Goal: Information Seeking & Learning: Find specific fact

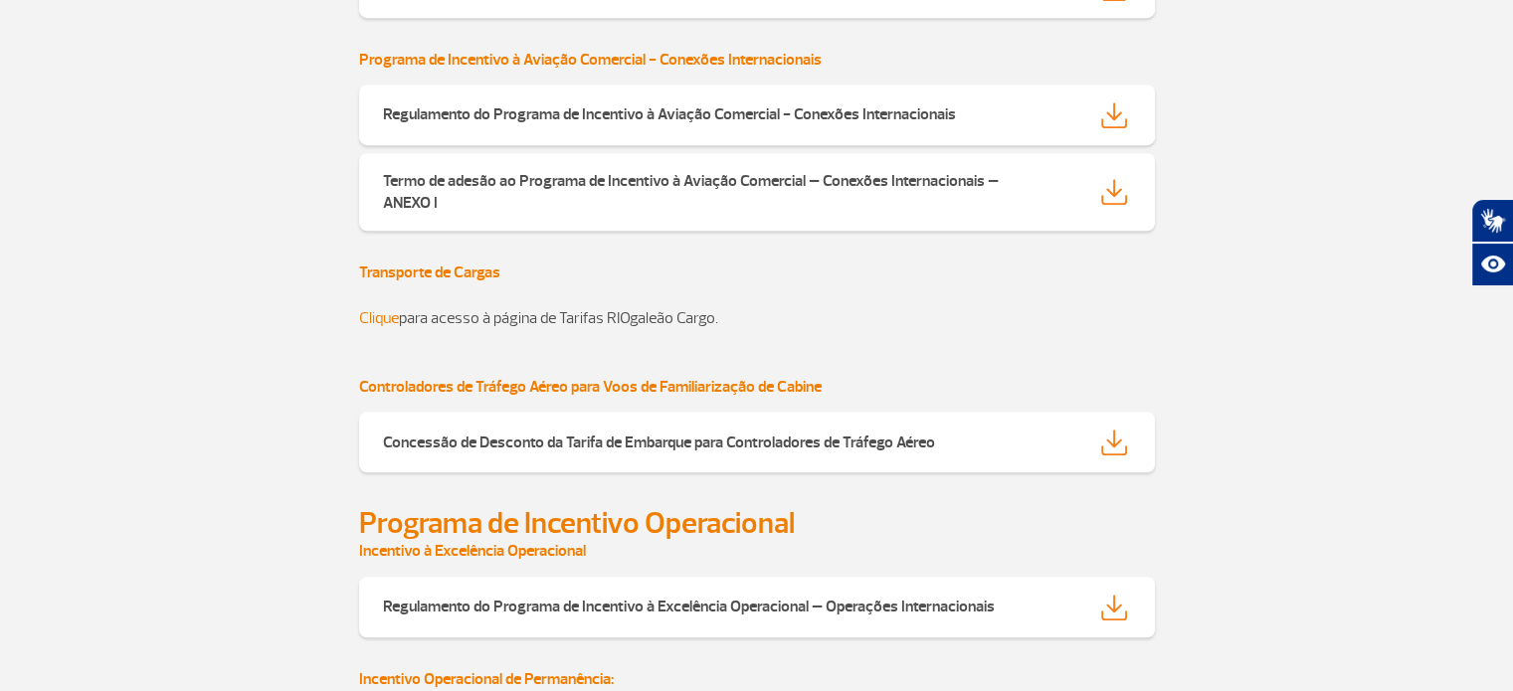
scroll to position [1453, 0]
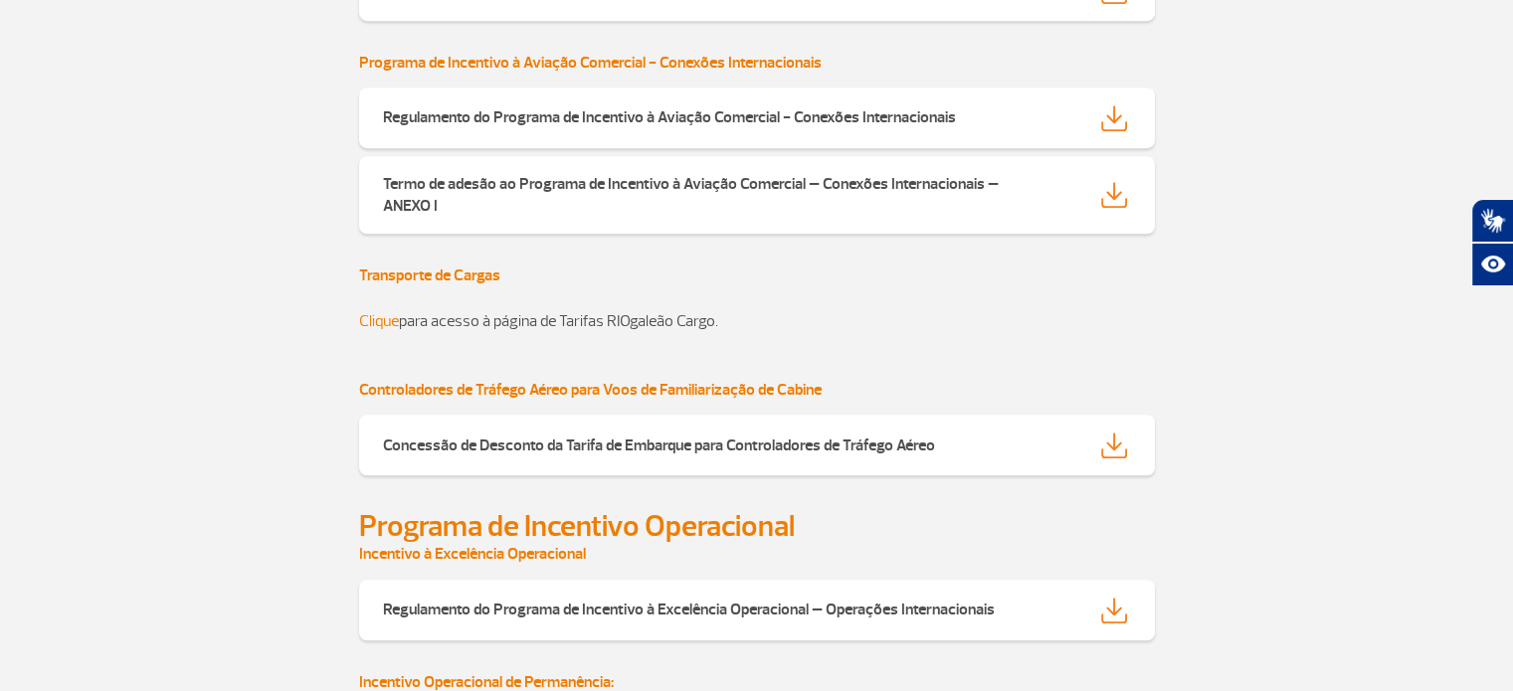
click at [380, 311] on link "Clique" at bounding box center [379, 321] width 40 height 20
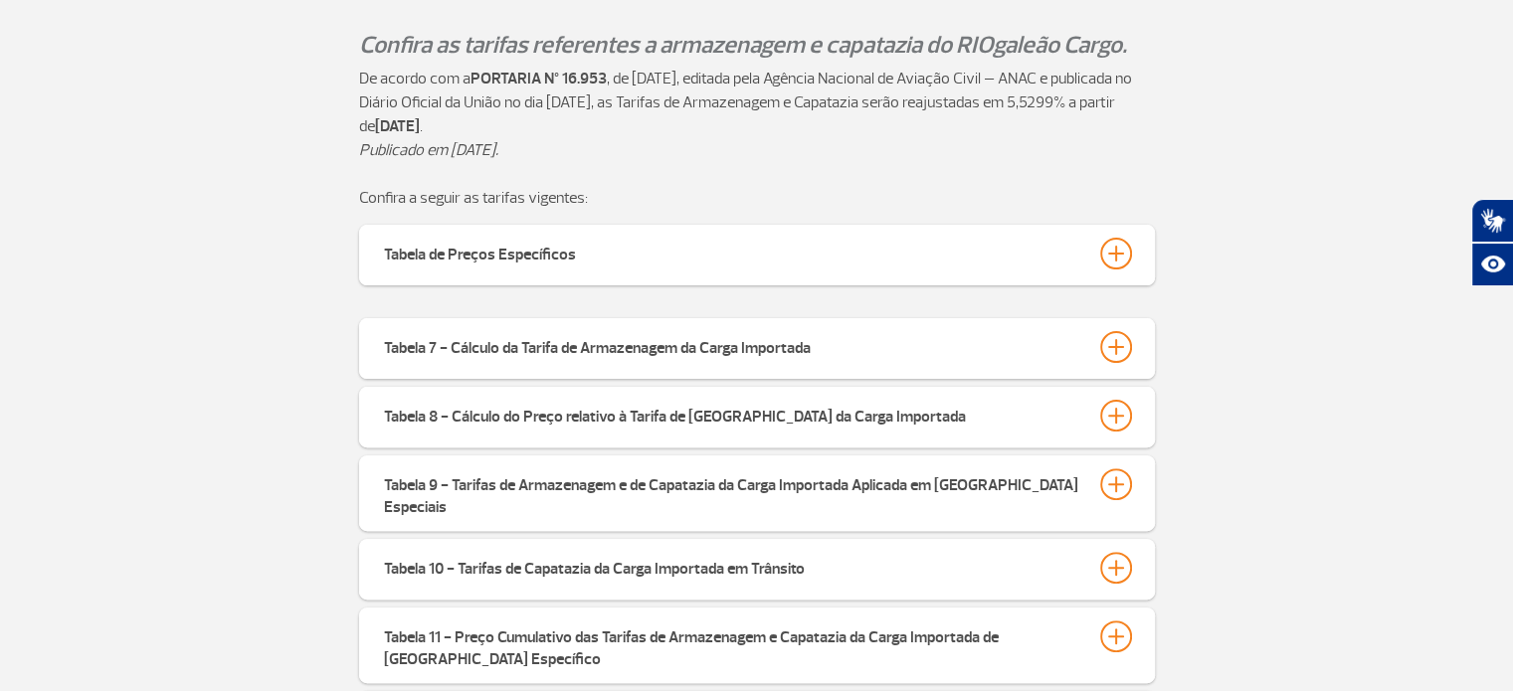
scroll to position [536, 0]
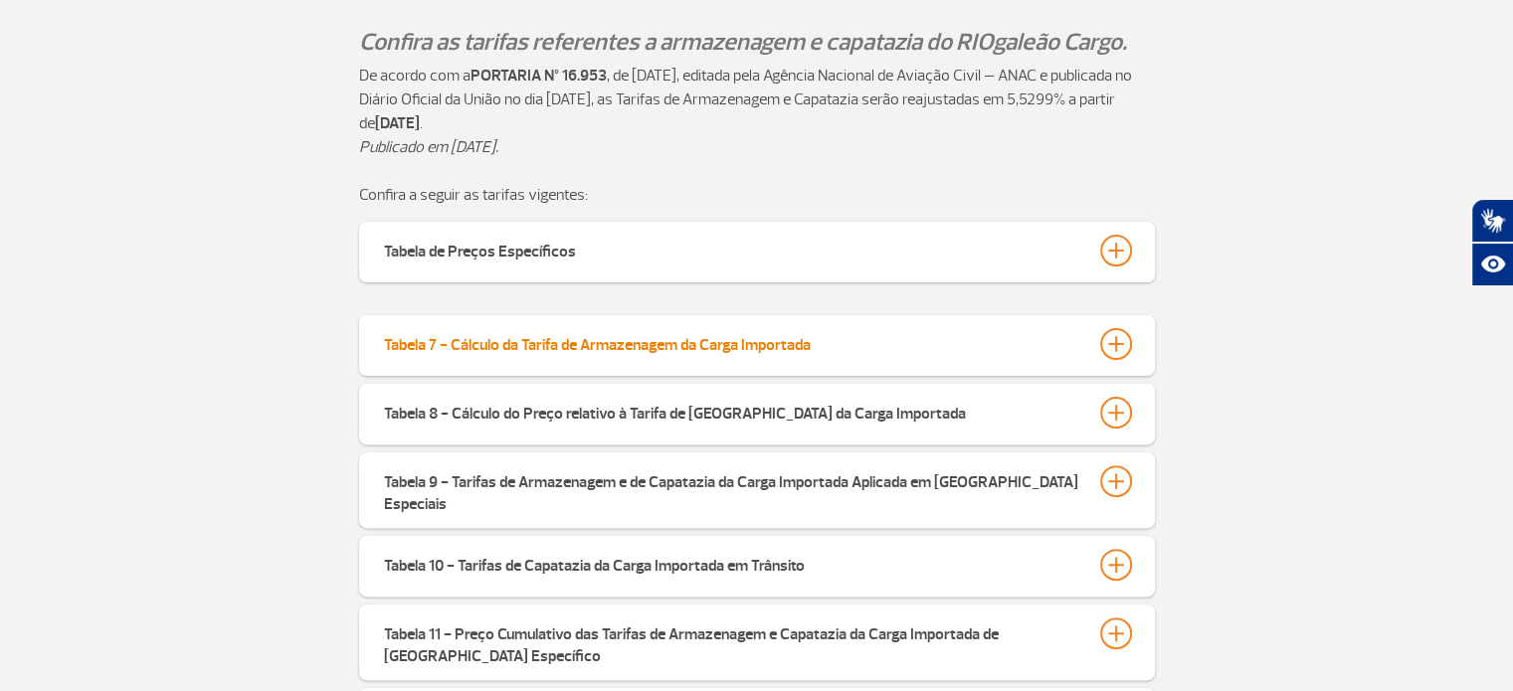
click at [1118, 338] on div at bounding box center [1116, 344] width 32 height 32
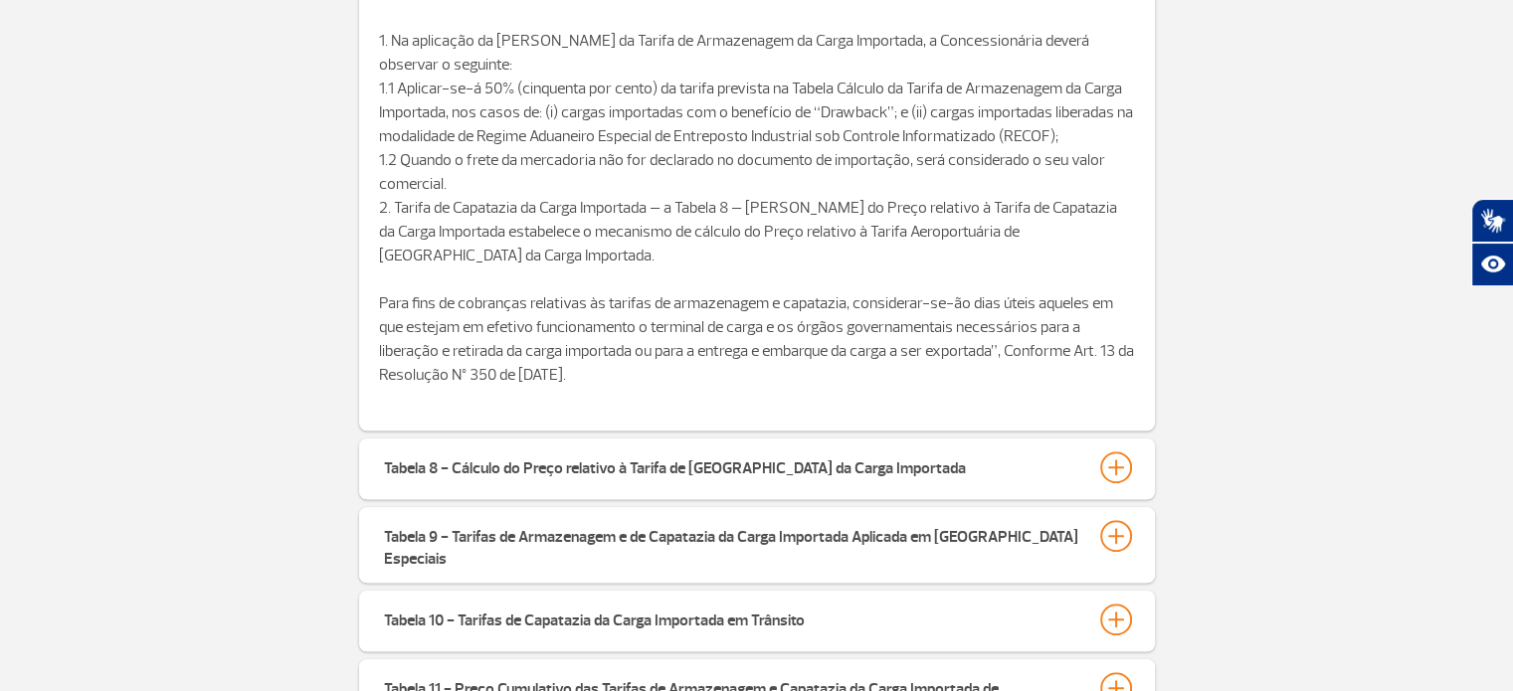
scroll to position [1357, 0]
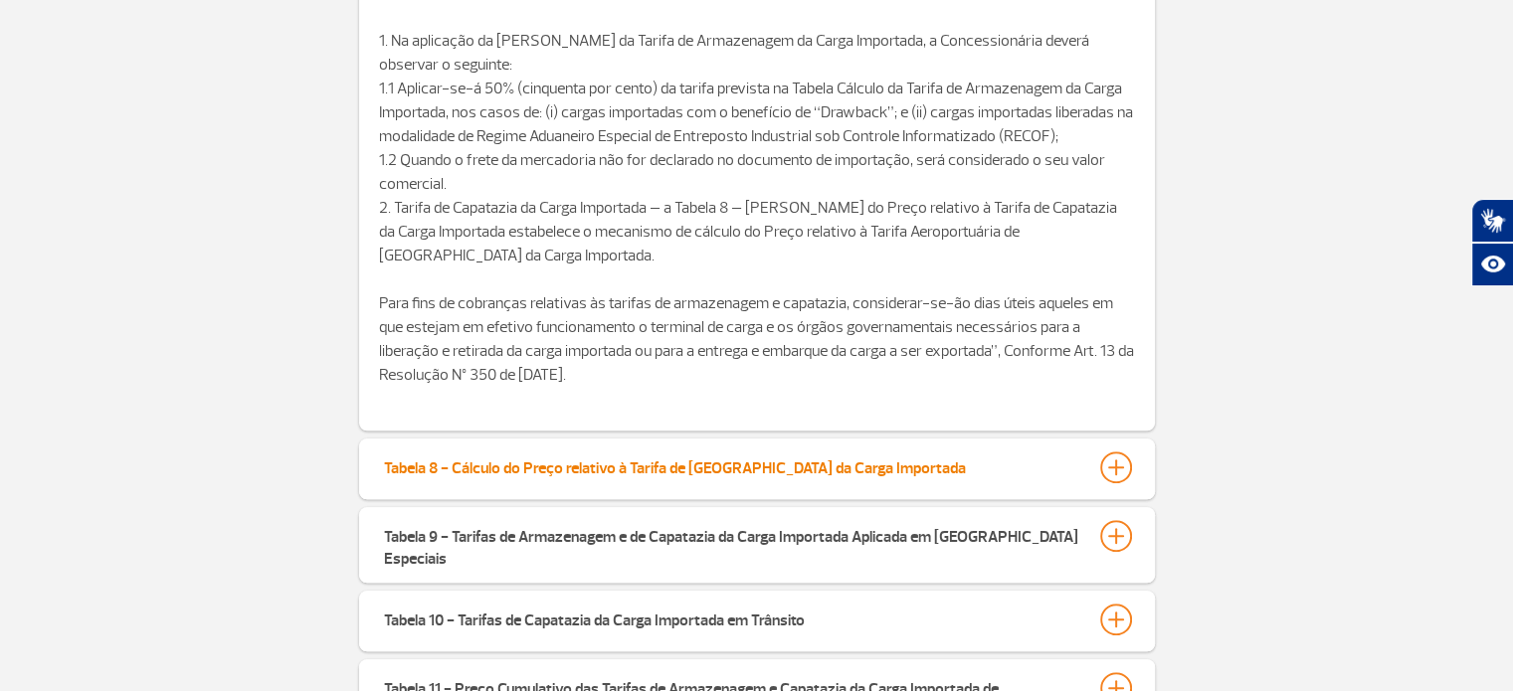
click at [1126, 470] on div at bounding box center [1116, 468] width 32 height 32
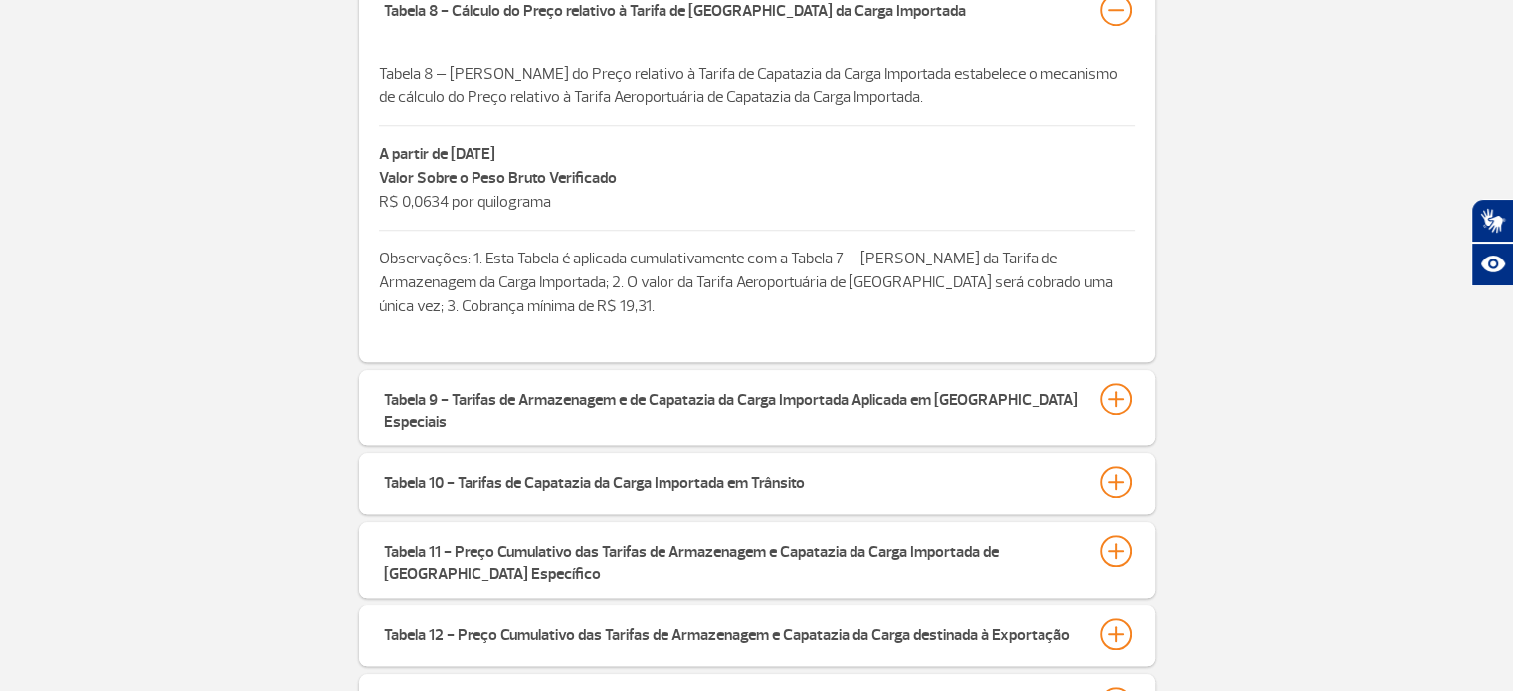
scroll to position [1817, 0]
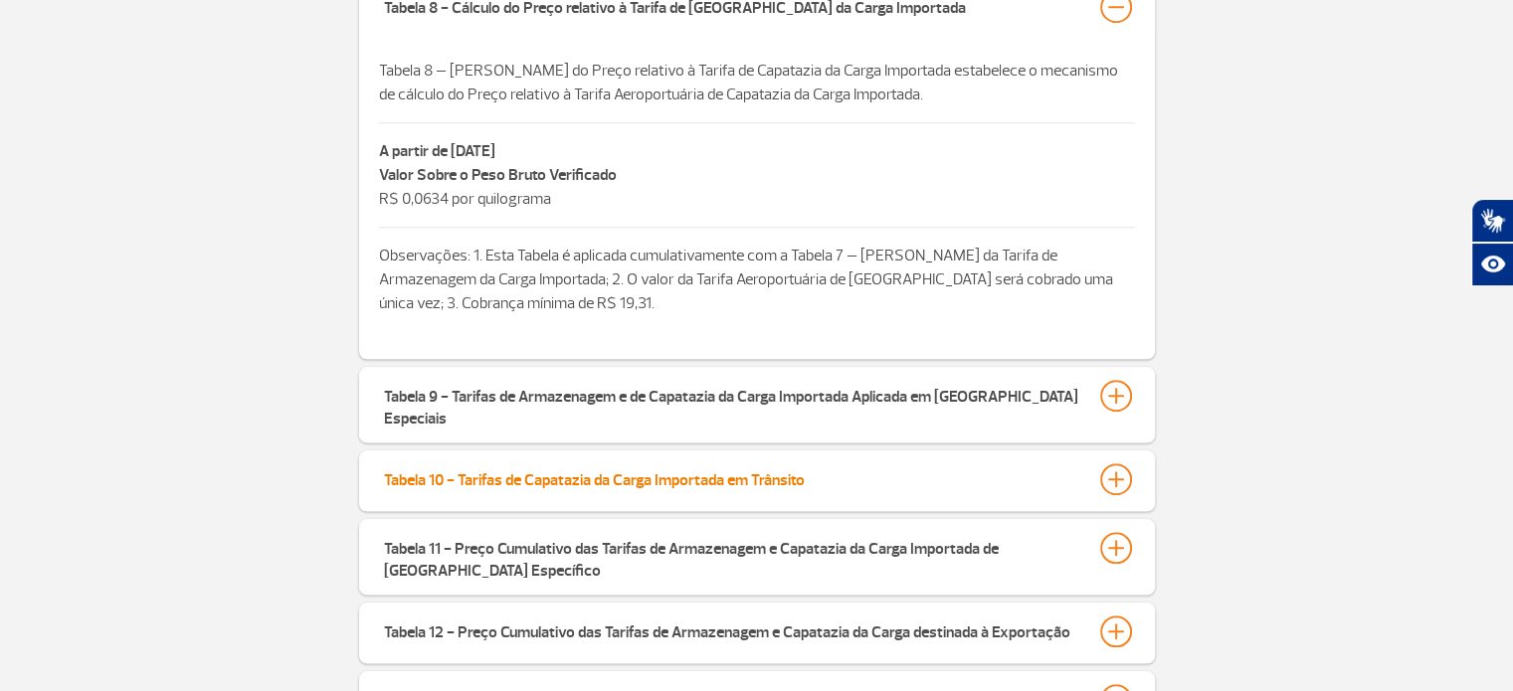
click at [1111, 463] on div at bounding box center [1116, 479] width 32 height 32
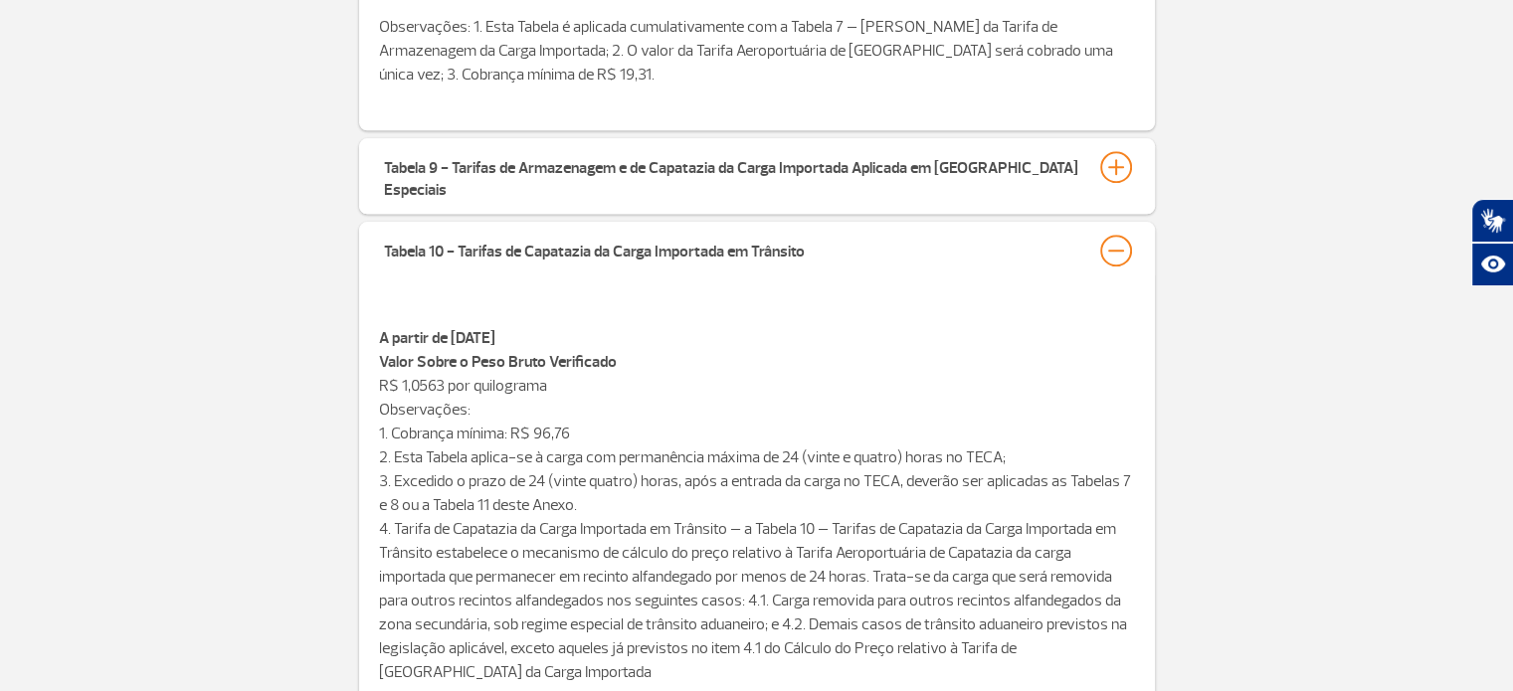
scroll to position [2412, 0]
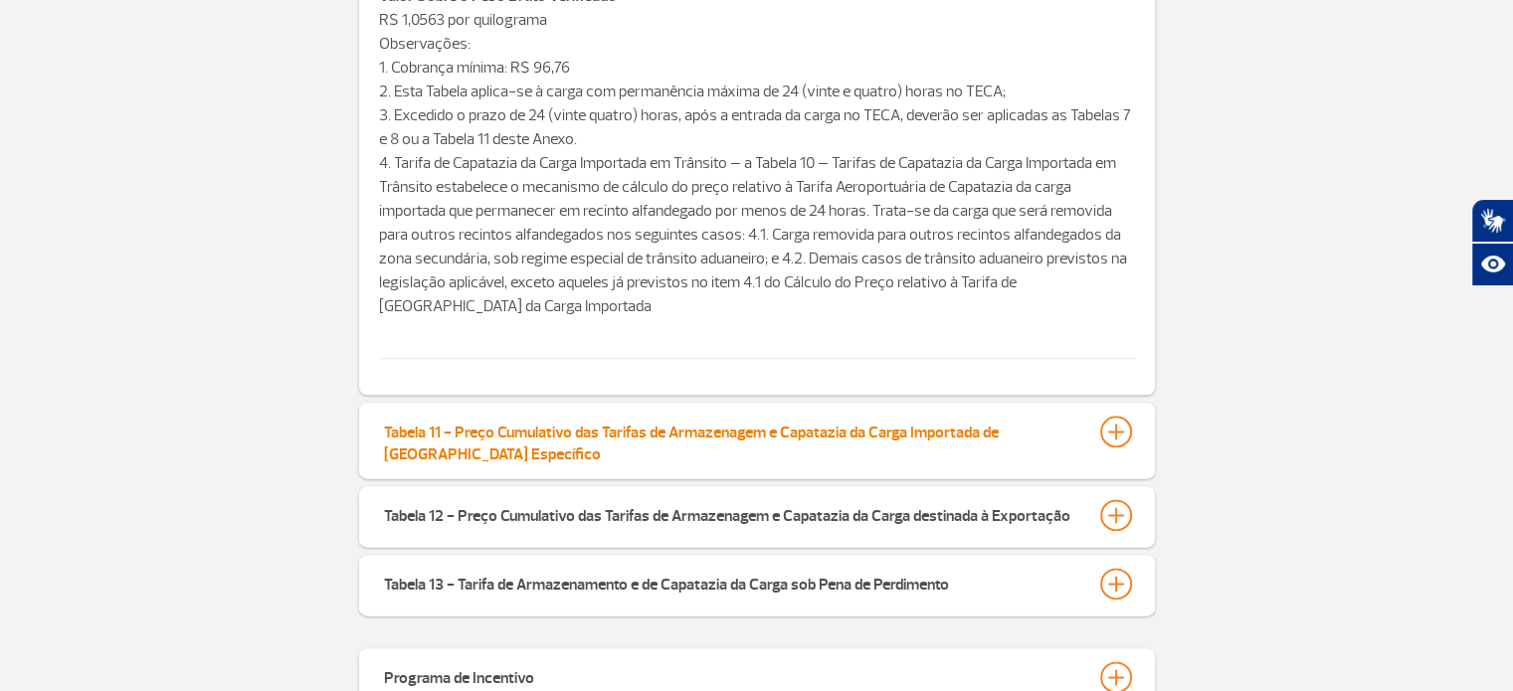
click at [1109, 416] on div at bounding box center [1116, 432] width 32 height 32
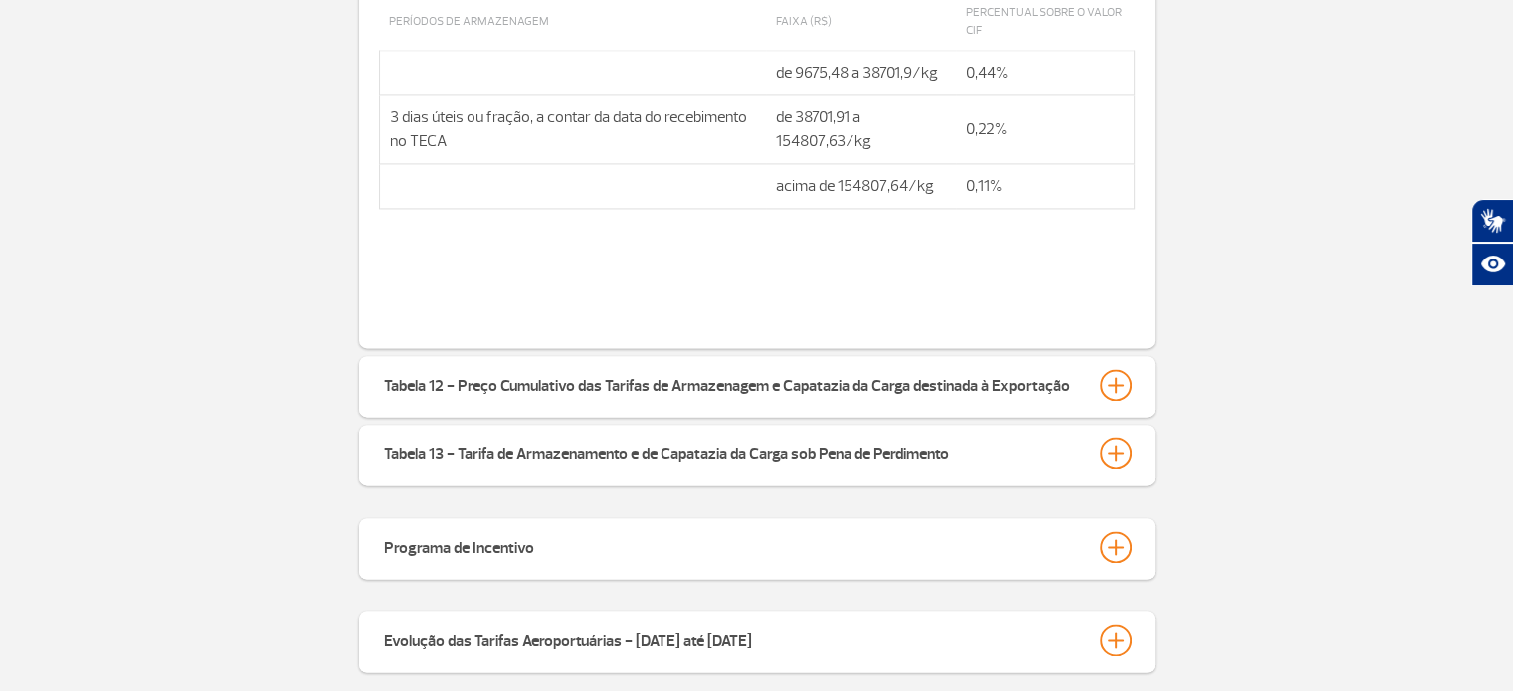
scroll to position [2988, 0]
click at [1114, 369] on div at bounding box center [1116, 385] width 32 height 32
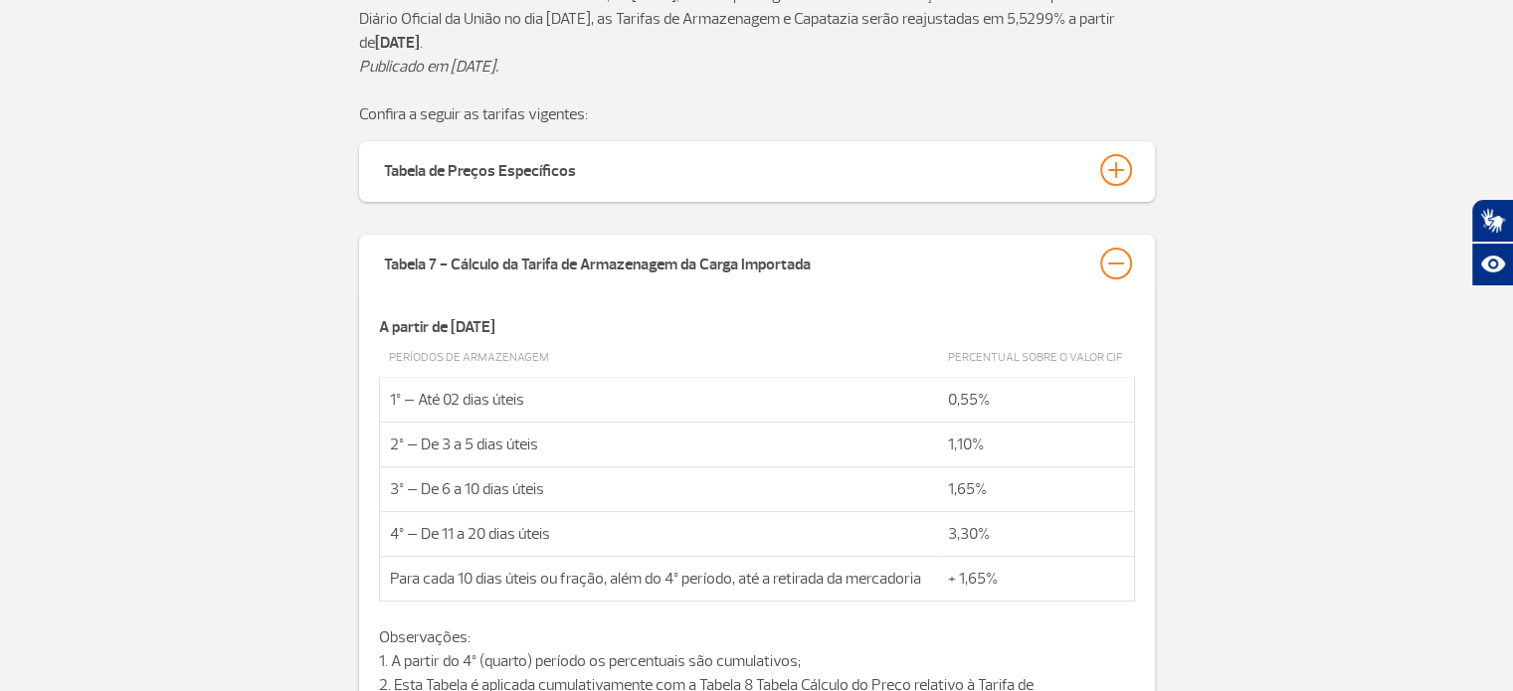
scroll to position [581, 0]
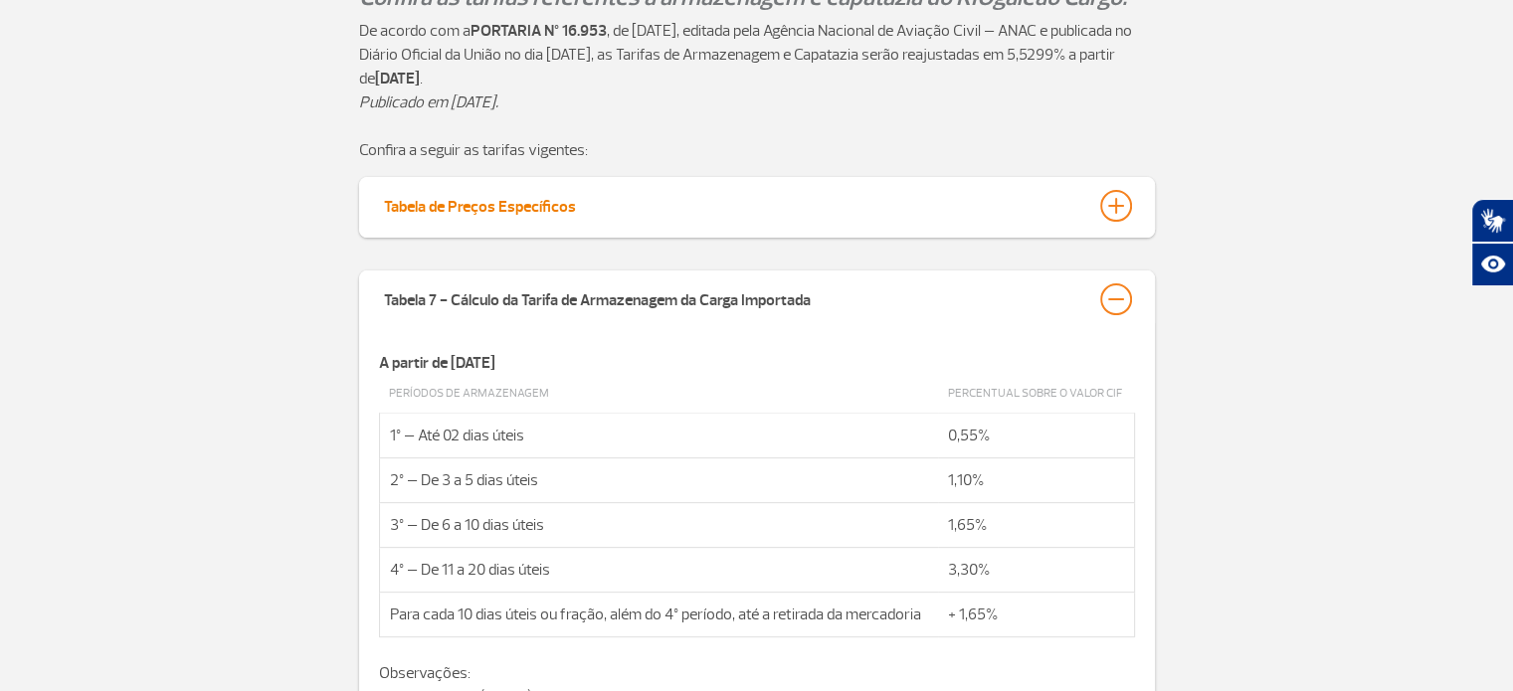
click at [1125, 205] on div at bounding box center [1116, 206] width 32 height 32
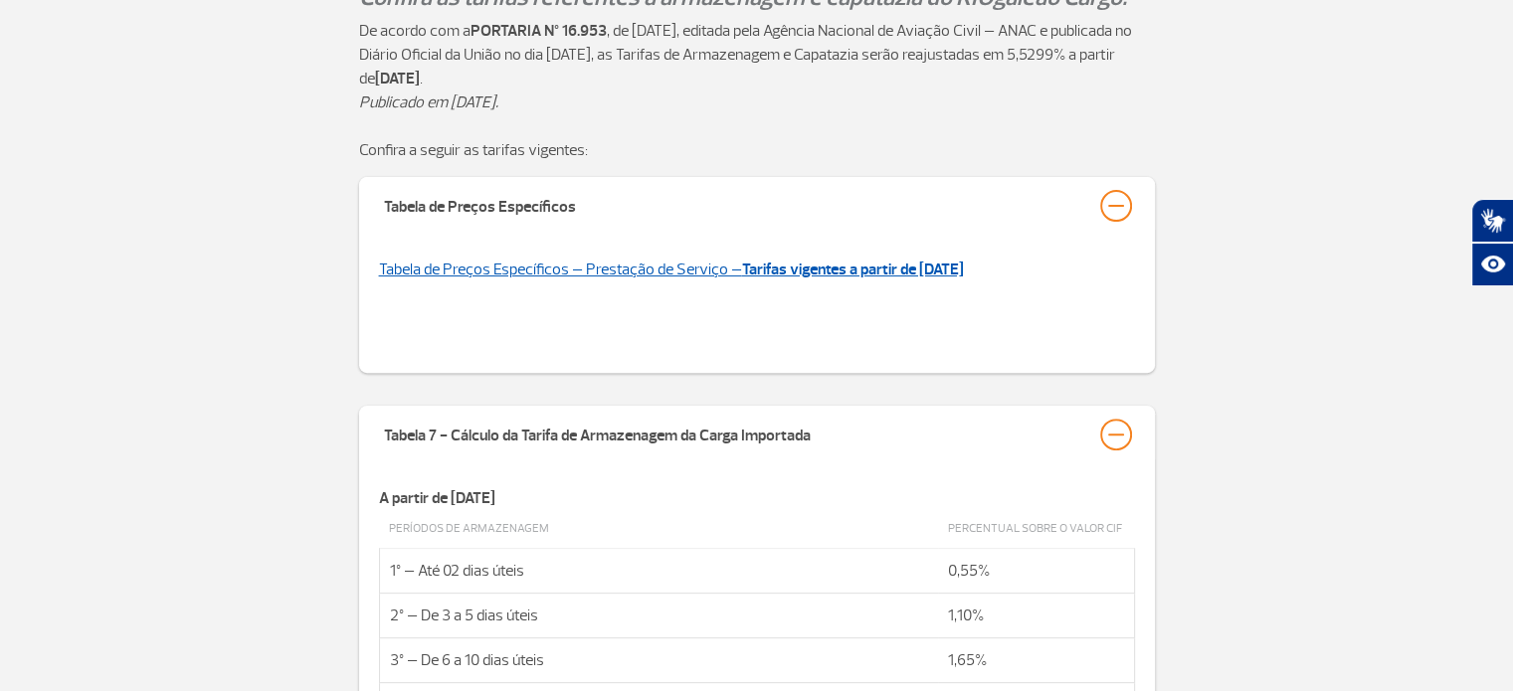
click at [840, 268] on strong "Tarifas vigentes a partir de [DATE]" at bounding box center [853, 270] width 222 height 20
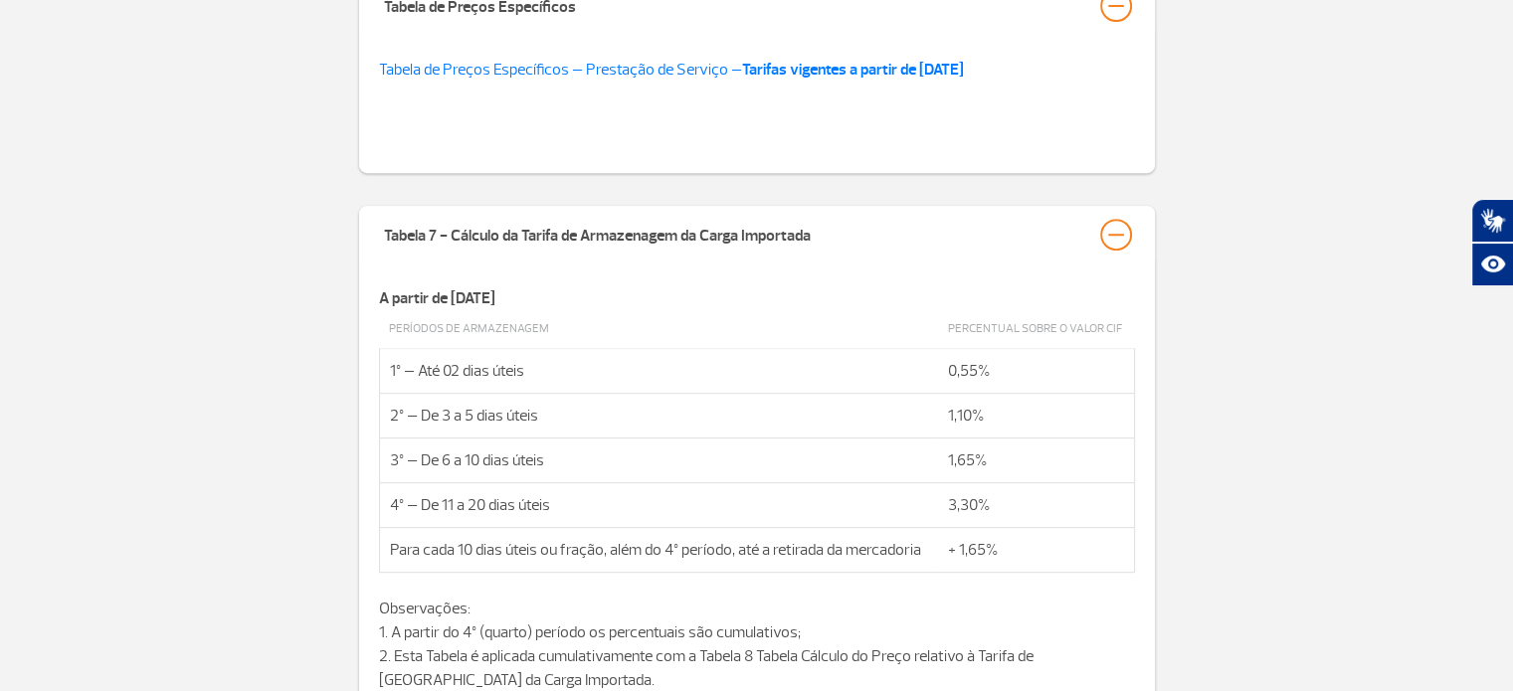
scroll to position [783, 0]
